Goal: Answer question/provide support: Share knowledge or assist other users

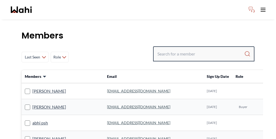
click at [202, 49] on input "Search input" at bounding box center [201, 54] width 87 height 10
paste input "Pradip Saha"
type input "Pradip Saha"
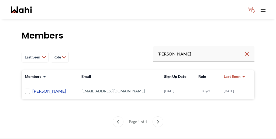
click at [35, 88] on link "Pradip Saha" at bounding box center [49, 91] width 34 height 7
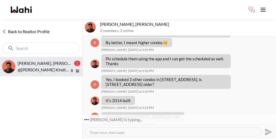
scroll to position [114, 0]
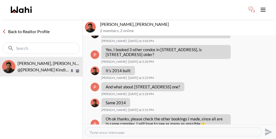
click at [4, 30] on icon at bounding box center [4, 32] width 4 height 4
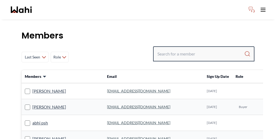
click at [199, 49] on input "Search input" at bounding box center [201, 54] width 87 height 10
paste input "[PERSON_NAME]"
type input "[PERSON_NAME]"
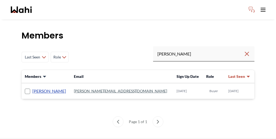
click at [37, 88] on link "[PERSON_NAME]" at bounding box center [49, 91] width 34 height 7
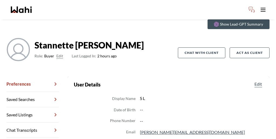
scroll to position [24, 0]
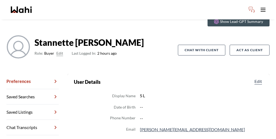
click at [33, 120] on link "Chat Transcripts" at bounding box center [32, 127] width 52 height 15
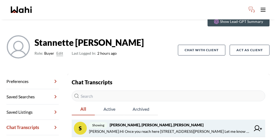
click at [124, 123] on strong "Stannette Lindsay, Rajesh Kumar, Paul, Faraz" at bounding box center [157, 125] width 94 height 5
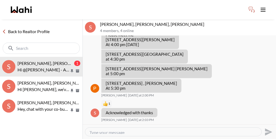
scroll to position [281, 0]
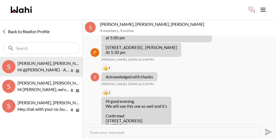
click at [8, 28] on link "Back to Realtor Profile" at bounding box center [26, 31] width 52 height 7
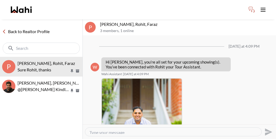
scroll to position [167, 0]
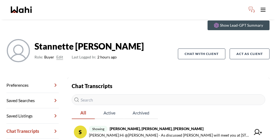
scroll to position [21, 0]
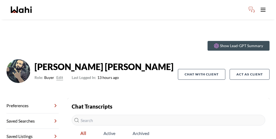
scroll to position [18, 0]
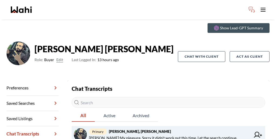
click at [113, 135] on span "[PERSON_NAME] : My pleasure. Sorry it didn't work out this time. Let the search…" at bounding box center [163, 138] width 148 height 6
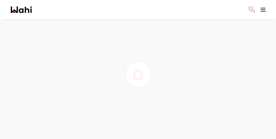
click at [116, 98] on div at bounding box center [138, 74] width 276 height 139
click at [143, 67] on picture at bounding box center [138, 74] width 15 height 15
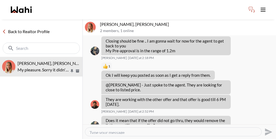
scroll to position [428, 0]
